Goal: Information Seeking & Learning: Learn about a topic

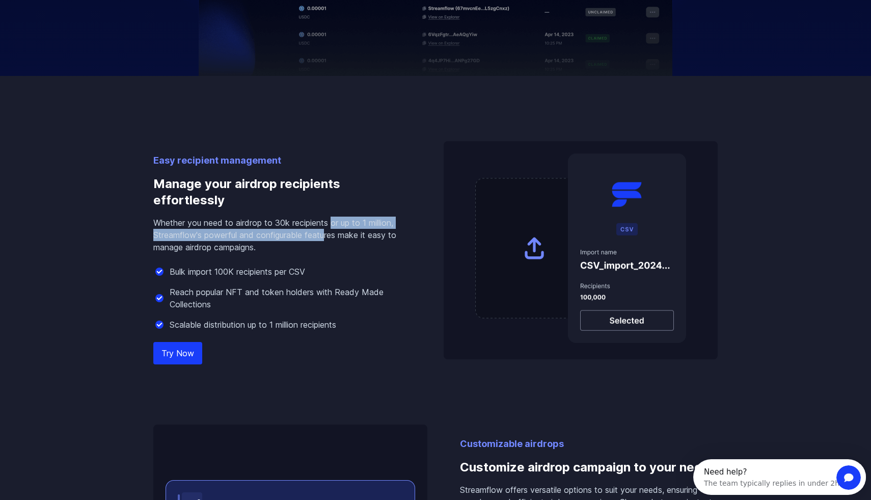
drag, startPoint x: 335, startPoint y: 221, endPoint x: 328, endPoint y: 236, distance: 16.9
click at [328, 236] on p "Whether you need to airdrop to 30k recipients or up to 1 million, Streamflow's …" at bounding box center [282, 235] width 258 height 37
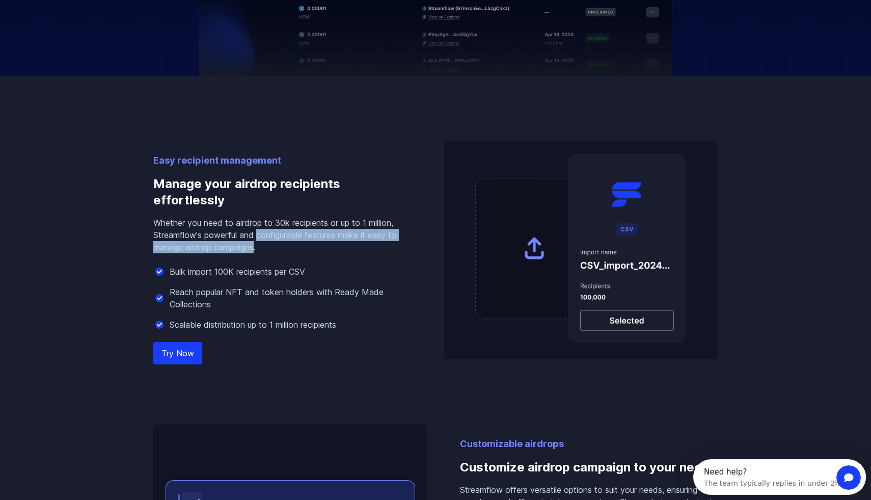
drag, startPoint x: 257, startPoint y: 238, endPoint x: 257, endPoint y: 246, distance: 8.2
click at [257, 246] on p "Whether you need to airdrop to 30k recipients or up to 1 million, Streamflow's …" at bounding box center [282, 235] width 258 height 37
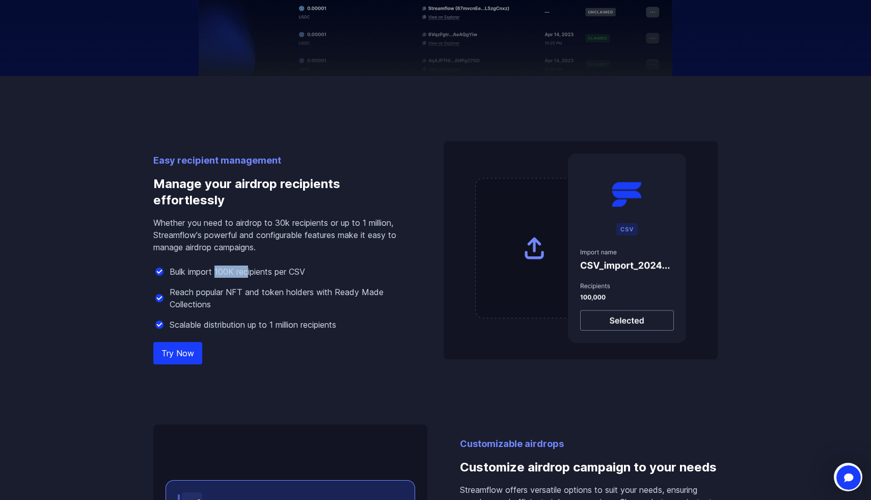
drag, startPoint x: 249, startPoint y: 269, endPoint x: 216, endPoint y: 269, distance: 33.6
click at [216, 269] on p "Bulk import 100K recipients per CSV" at bounding box center [238, 271] width 136 height 12
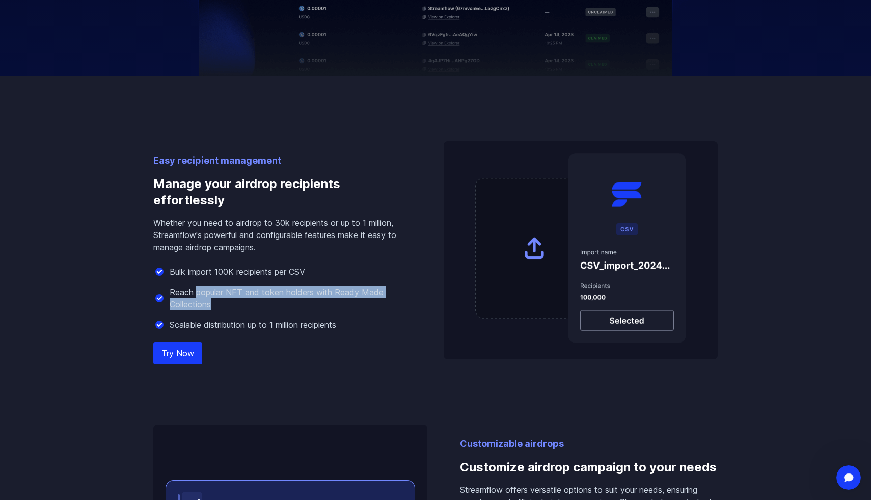
drag, startPoint x: 197, startPoint y: 291, endPoint x: 211, endPoint y: 305, distance: 19.8
click at [211, 305] on p "Reach popular NFT and token holders with Ready Made Collections" at bounding box center [291, 298] width 242 height 24
drag, startPoint x: 179, startPoint y: 297, endPoint x: 199, endPoint y: 305, distance: 21.5
click at [199, 305] on p "Reach popular NFT and token holders with Ready Made Collections" at bounding box center [291, 298] width 242 height 24
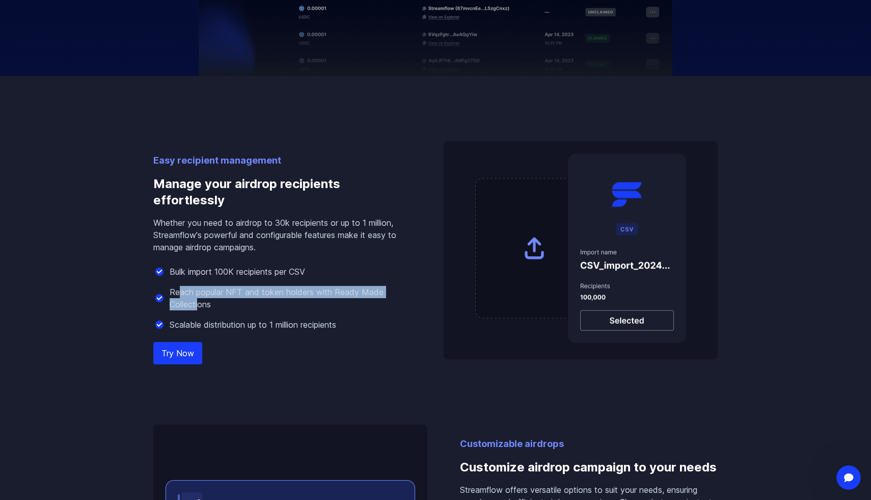
click at [199, 305] on p "Reach popular NFT and token holders with Ready Made Collections" at bounding box center [291, 298] width 242 height 24
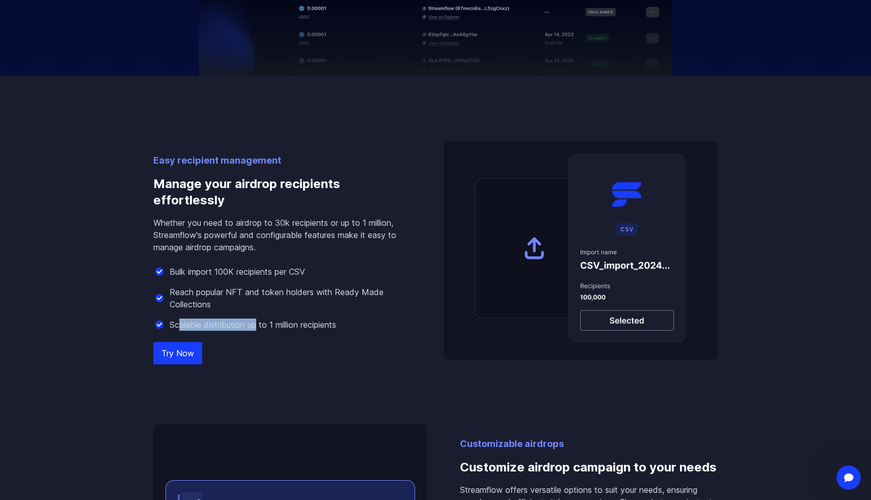
drag, startPoint x: 181, startPoint y: 323, endPoint x: 258, endPoint y: 323, distance: 76.9
click at [258, 323] on p "Scalable distribution up to 1 million recipients" at bounding box center [253, 324] width 167 height 12
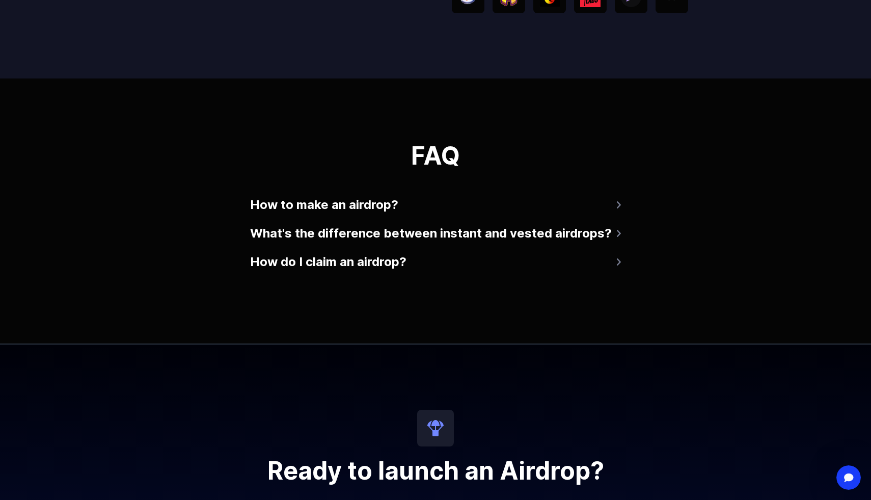
scroll to position [2140, 0]
